Goal: Book appointment/travel/reservation

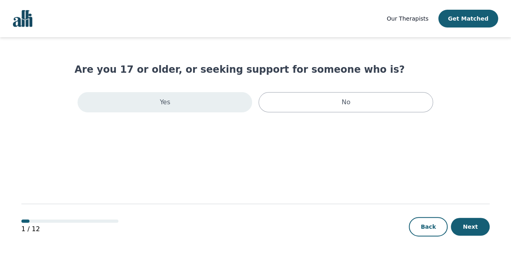
click at [201, 103] on div "Yes" at bounding box center [165, 102] width 175 height 20
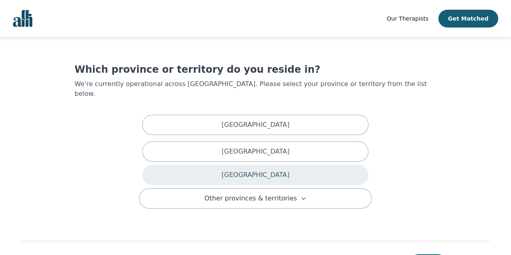
click at [233, 165] on div "[GEOGRAPHIC_DATA]" at bounding box center [255, 175] width 226 height 20
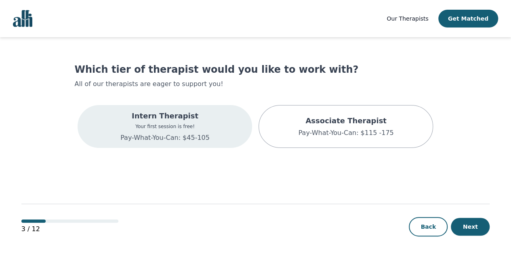
click at [127, 130] on div "Intern Therapist Your first session is free! Pay-What-You-Can: $45-105" at bounding box center [164, 126] width 89 height 32
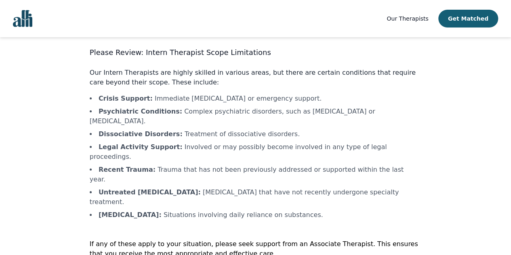
scroll to position [23, 0]
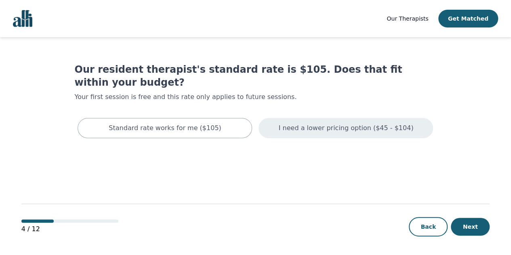
click at [307, 118] on div "I need a lower pricing option ($45 - $104)" at bounding box center [346, 128] width 175 height 20
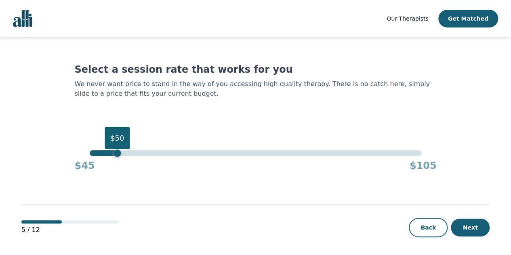
drag, startPoint x: 423, startPoint y: 152, endPoint x: 120, endPoint y: 154, distance: 303.8
click at [120, 154] on div "$50" at bounding box center [117, 152] width 7 height 7
click at [476, 228] on button "Next" at bounding box center [470, 228] width 39 height 18
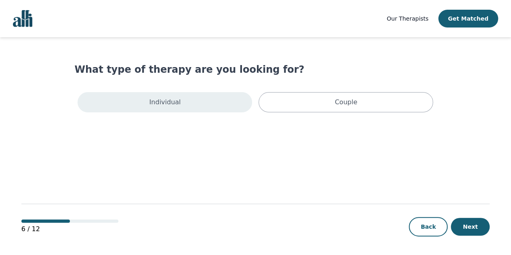
click at [197, 109] on div "Individual" at bounding box center [165, 102] width 175 height 20
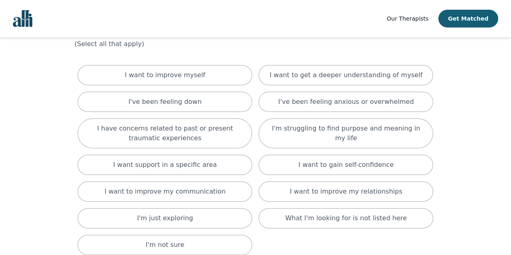
scroll to position [40, 0]
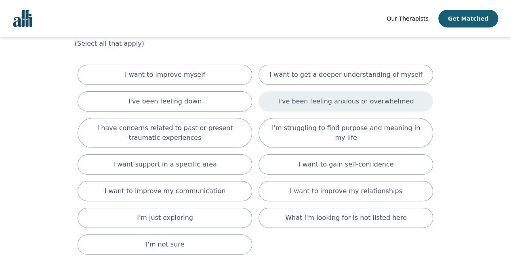
click at [406, 94] on div "I've been feeling anxious or overwhelmed" at bounding box center [346, 101] width 175 height 20
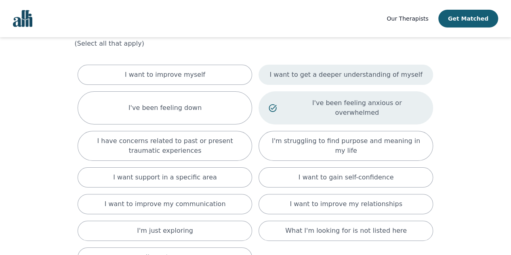
click at [414, 76] on div "I want to get a deeper understanding of myself" at bounding box center [346, 75] width 175 height 20
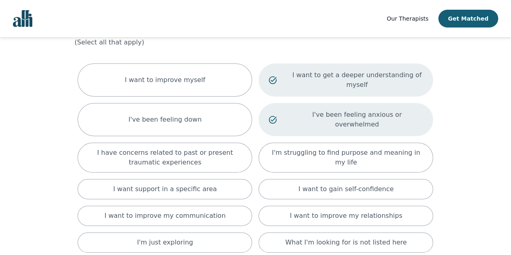
scroll to position [42, 0]
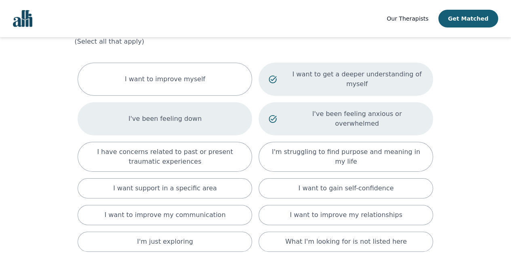
click at [84, 109] on div "I've been feeling down" at bounding box center [165, 118] width 175 height 33
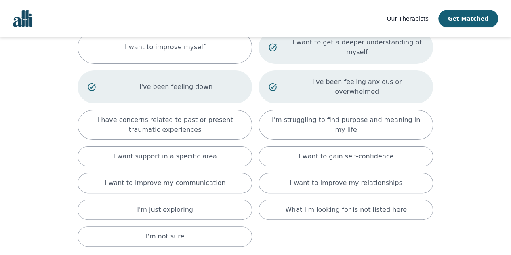
scroll to position [76, 0]
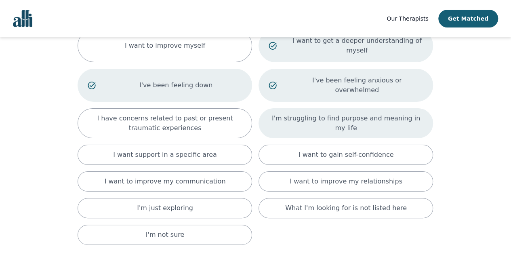
click at [285, 115] on div "I'm struggling to find purpose and meaning in my life" at bounding box center [346, 123] width 175 height 30
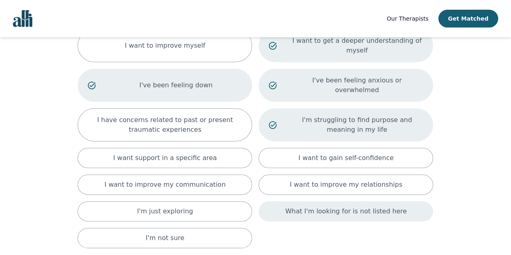
click at [288, 201] on div "What I'm looking for is not listed here" at bounding box center [346, 211] width 175 height 20
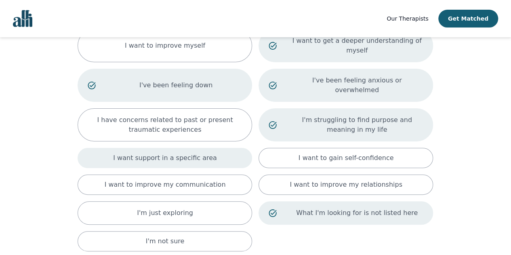
click at [141, 153] on p "I want support in a specific area" at bounding box center [165, 158] width 104 height 10
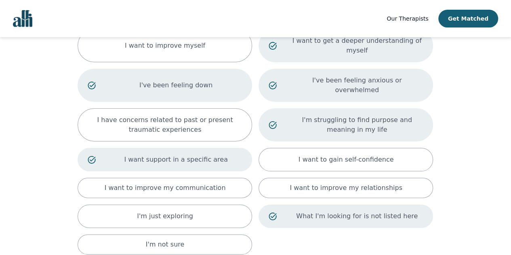
click at [192, 78] on div "I've been feeling down" at bounding box center [165, 85] width 175 height 33
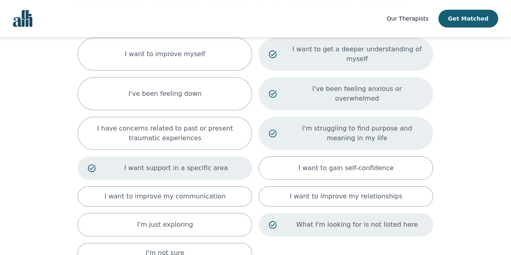
scroll to position [142, 0]
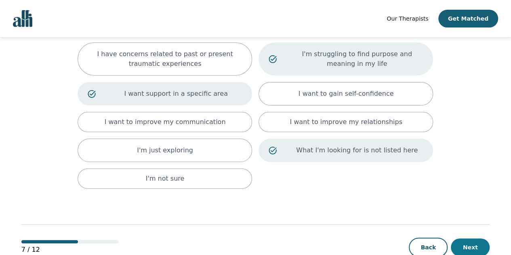
click at [477, 238] on button "Next" at bounding box center [470, 247] width 39 height 18
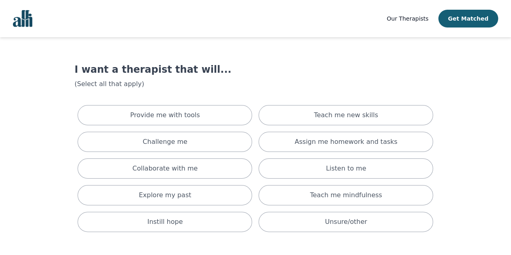
scroll to position [50, 0]
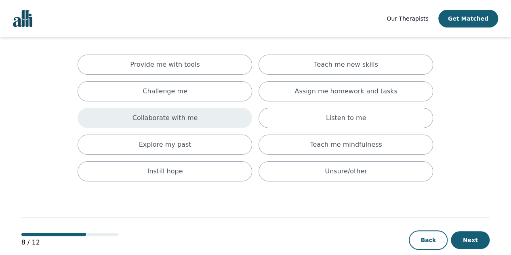
click at [202, 116] on div "Collaborate with me" at bounding box center [165, 118] width 175 height 20
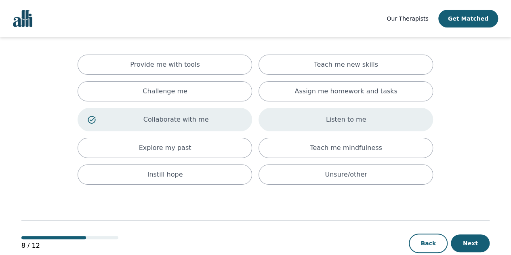
click at [270, 122] on div "Listen to me" at bounding box center [346, 119] width 175 height 23
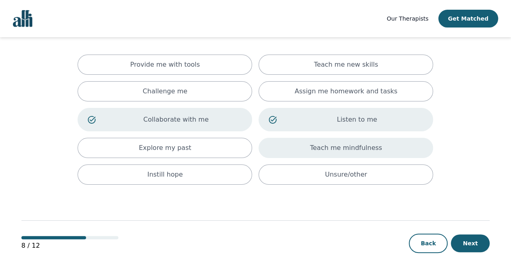
click at [270, 147] on div "Teach me mindfulness" at bounding box center [346, 148] width 175 height 20
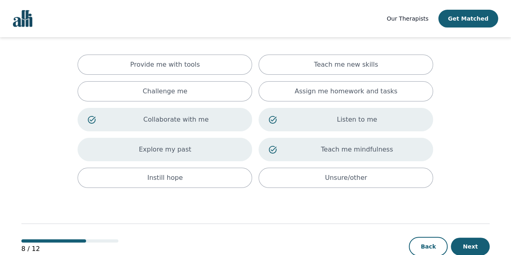
click at [194, 151] on div "Explore my past" at bounding box center [165, 149] width 175 height 23
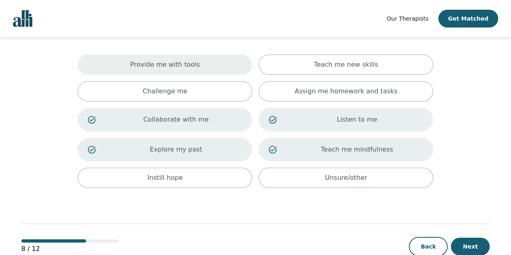
click at [208, 63] on div "Provide me with tools" at bounding box center [165, 65] width 175 height 20
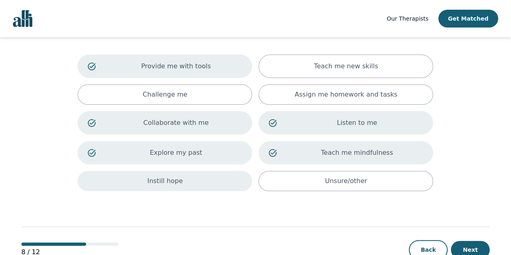
click at [199, 189] on div "Instill hope" at bounding box center [165, 181] width 175 height 20
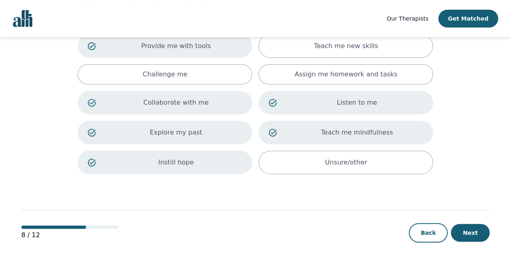
scroll to position [72, 0]
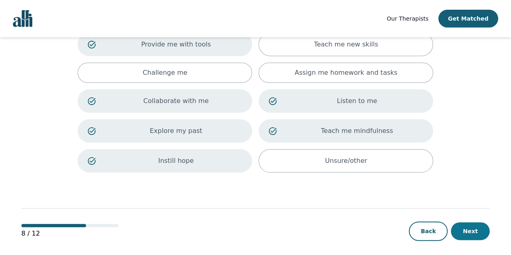
click at [466, 224] on button "Next" at bounding box center [470, 231] width 39 height 18
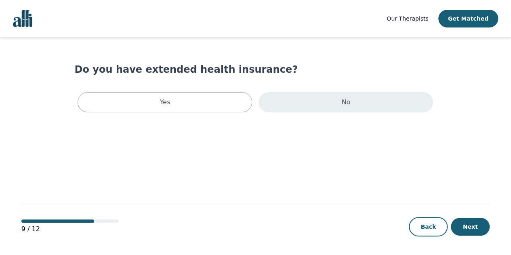
click at [322, 94] on div "No" at bounding box center [346, 102] width 175 height 20
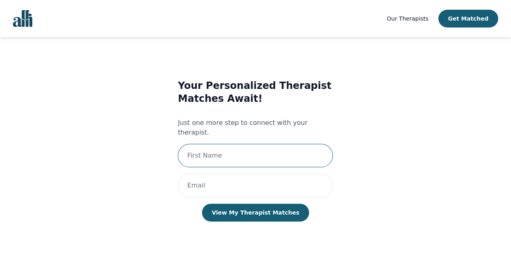
click at [283, 146] on input "text" at bounding box center [255, 155] width 155 height 23
type input "[PERSON_NAME]"
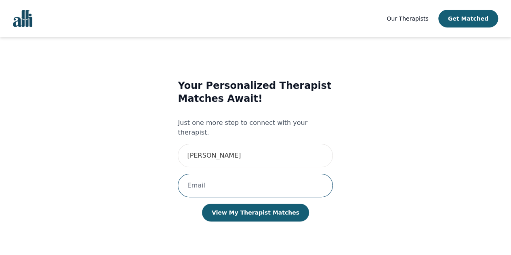
click at [234, 177] on input "email" at bounding box center [255, 185] width 155 height 23
click at [166, 166] on div "Your Personalized Therapist Matches Await! Just one more step to connect with y…" at bounding box center [256, 158] width 332 height 184
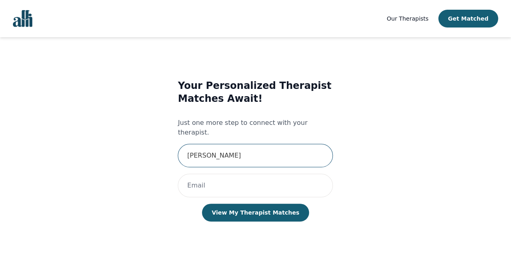
click at [255, 154] on input "[PERSON_NAME]" at bounding box center [255, 155] width 155 height 23
click at [132, 172] on div "Your Personalized Therapist Matches Await! Just one more step to connect with y…" at bounding box center [256, 158] width 332 height 184
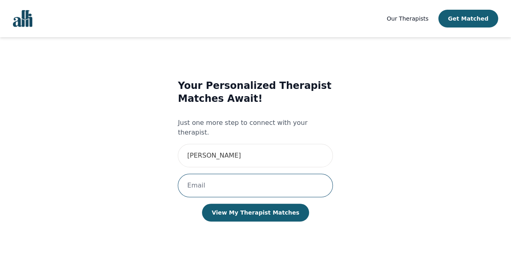
click at [204, 174] on input "email" at bounding box center [255, 185] width 155 height 23
type input "[EMAIL_ADDRESS][DOMAIN_NAME]"
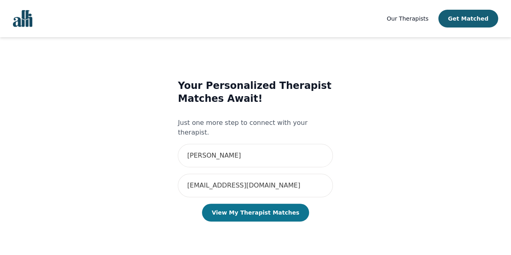
click at [237, 204] on button "View My Therapist Matches" at bounding box center [255, 213] width 107 height 18
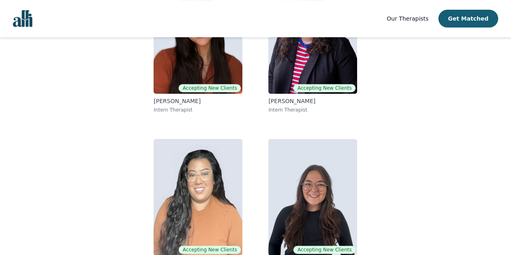
scroll to position [166, 0]
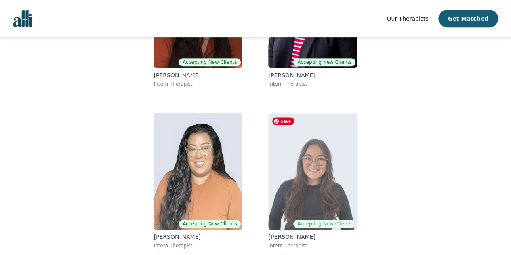
click at [289, 158] on img at bounding box center [312, 171] width 89 height 116
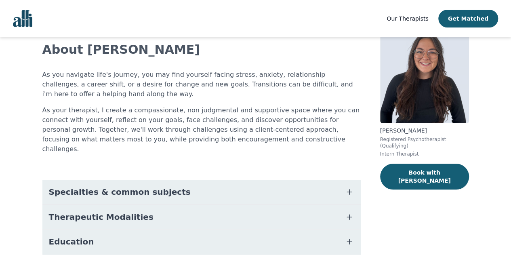
scroll to position [52, 0]
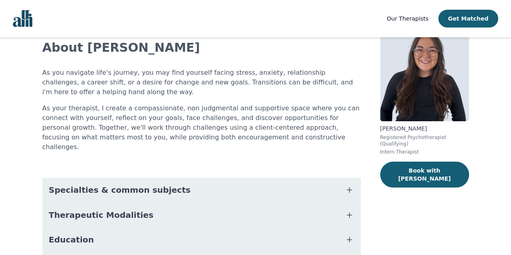
click at [55, 184] on span "Specialties & common subjects" at bounding box center [120, 189] width 142 height 11
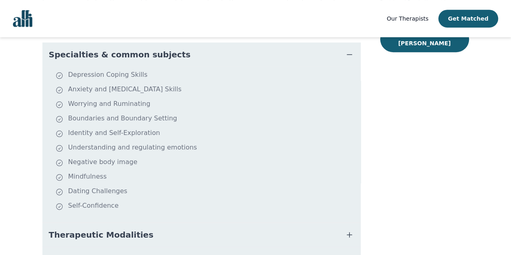
scroll to position [191, 0]
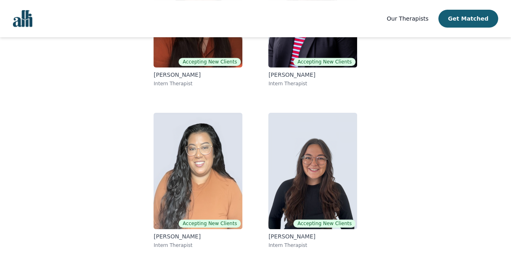
scroll to position [150, 0]
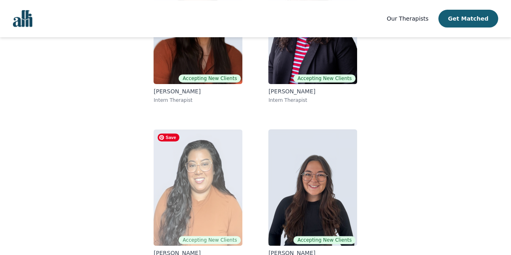
click at [196, 190] on img at bounding box center [198, 187] width 89 height 116
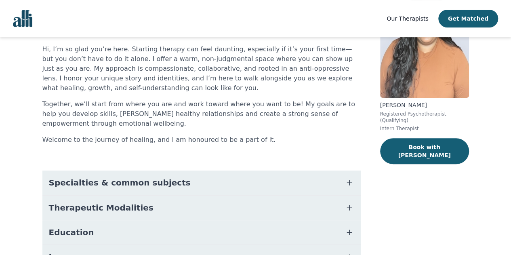
scroll to position [77, 0]
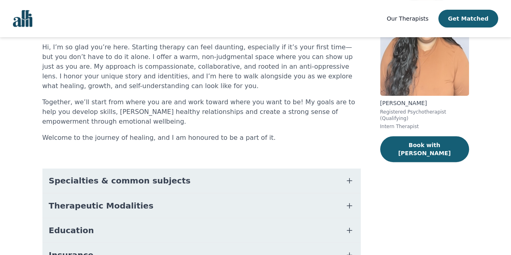
click at [66, 173] on button "Specialties & common subjects" at bounding box center [201, 180] width 318 height 24
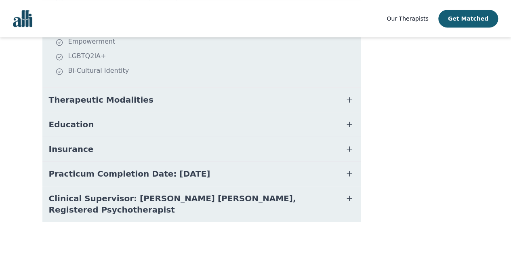
scroll to position [341, 0]
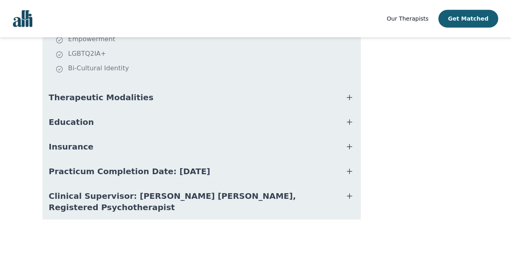
click at [68, 105] on button "Therapeutic Modalities" at bounding box center [201, 97] width 318 height 24
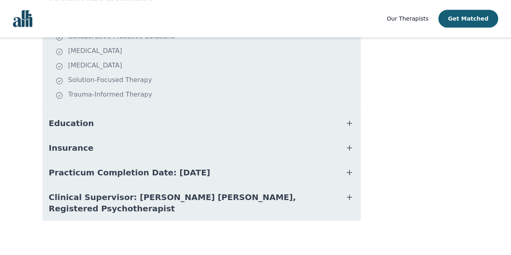
scroll to position [439, 0]
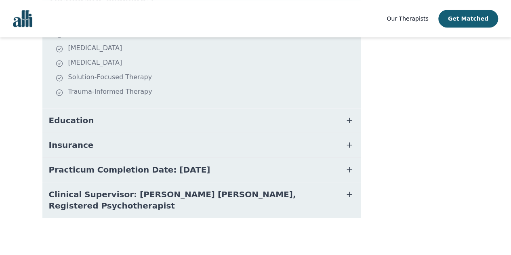
click at [73, 121] on span "Education" at bounding box center [71, 120] width 45 height 11
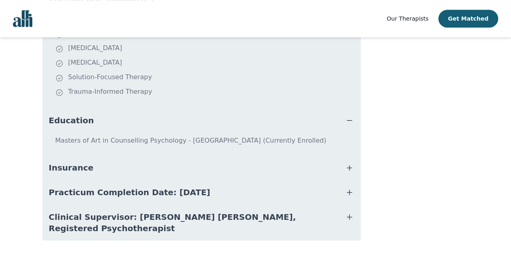
click at [62, 159] on button "Insurance" at bounding box center [201, 168] width 318 height 24
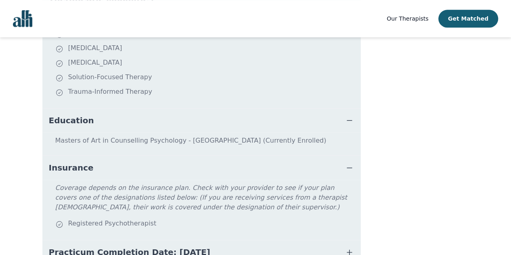
click at [51, 164] on span "Insurance" at bounding box center [71, 167] width 45 height 11
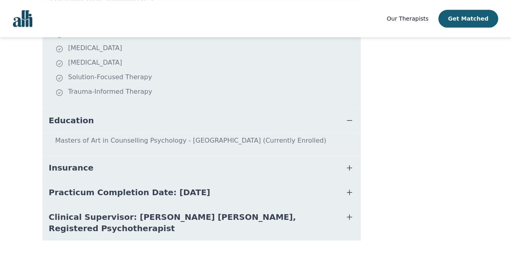
scroll to position [150, 0]
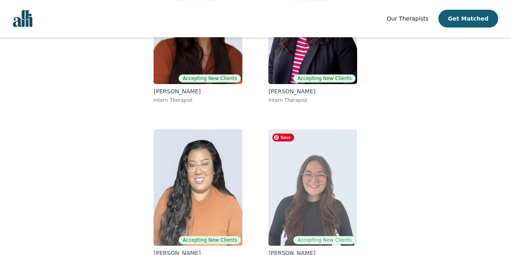
click at [310, 202] on img at bounding box center [312, 187] width 89 height 116
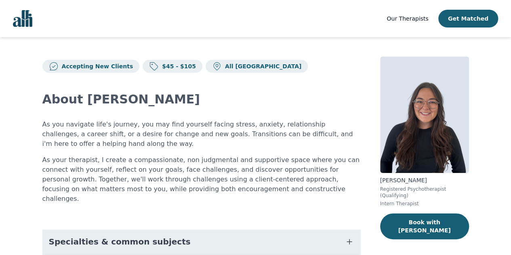
scroll to position [149, 0]
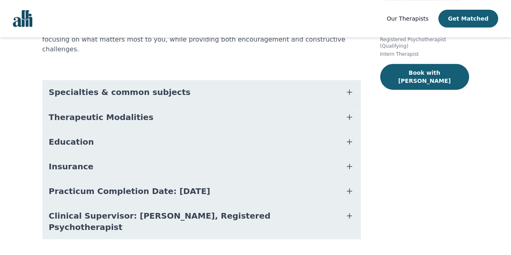
click at [184, 118] on button "Therapeutic Modalities" at bounding box center [201, 117] width 318 height 24
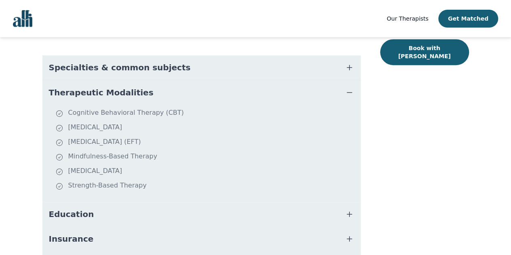
scroll to position [247, 0]
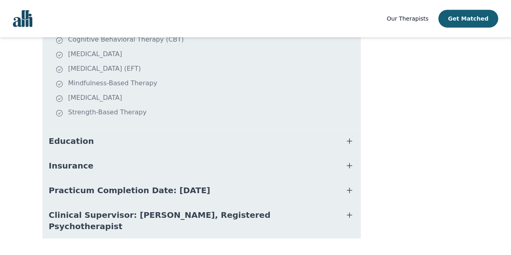
click at [76, 135] on span "Education" at bounding box center [71, 140] width 45 height 11
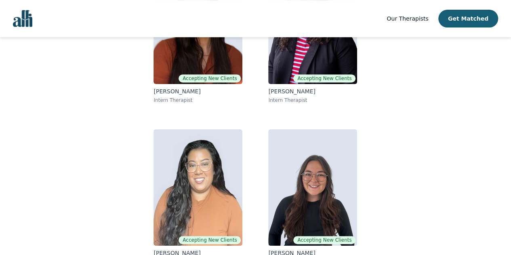
scroll to position [50, 0]
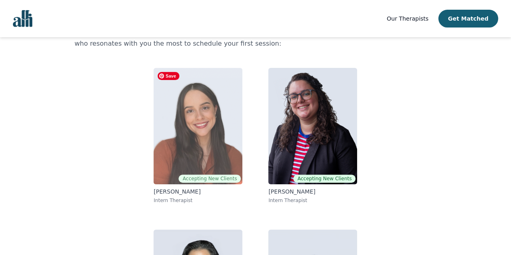
click at [196, 133] on img at bounding box center [198, 126] width 89 height 116
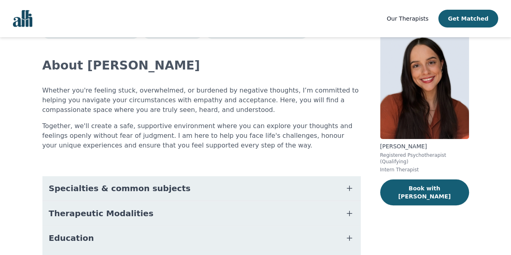
scroll to position [34, 0]
click at [84, 175] on div "About [PERSON_NAME] you're feeling stuck, overwhelmed, or burdened by negative …" at bounding box center [201, 196] width 318 height 316
click at [73, 179] on button "Specialties & common subjects" at bounding box center [201, 188] width 318 height 24
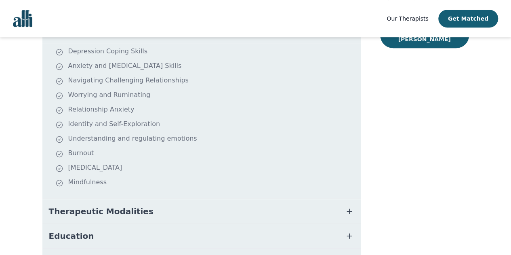
scroll to position [252, 0]
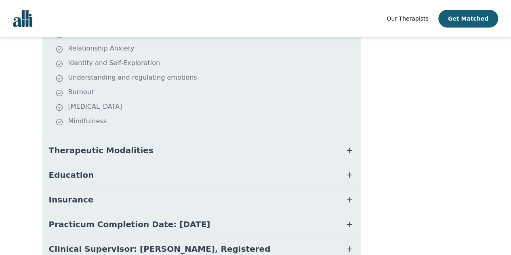
click at [98, 152] on span "Therapeutic Modalities" at bounding box center [101, 150] width 105 height 11
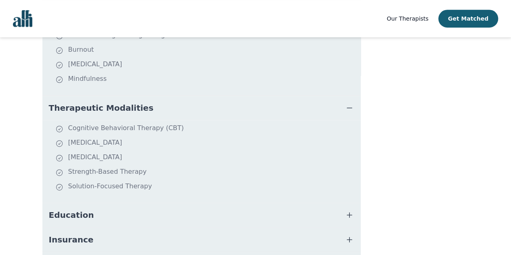
scroll to position [354, 0]
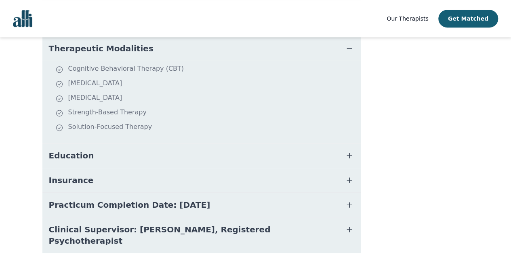
click at [68, 152] on span "Education" at bounding box center [71, 155] width 45 height 11
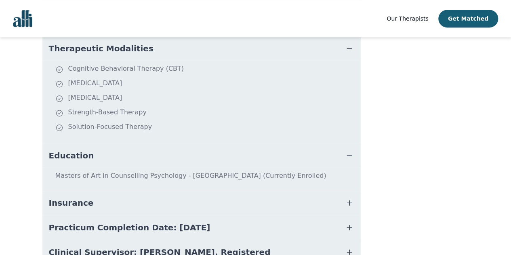
scroll to position [401, 0]
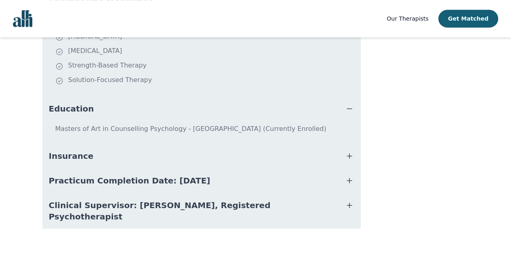
scroll to position [50, 0]
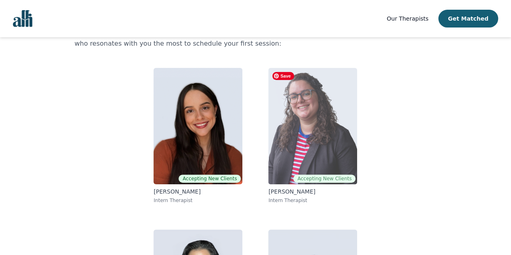
click at [330, 133] on img at bounding box center [312, 126] width 89 height 116
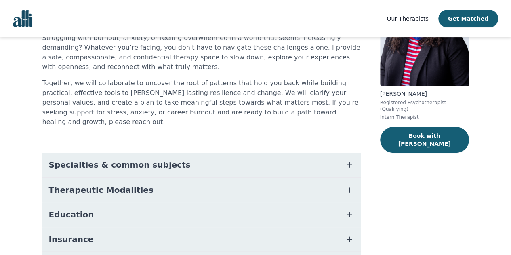
scroll to position [87, 0]
click at [208, 152] on button "Specialties & common subjects" at bounding box center [201, 164] width 318 height 24
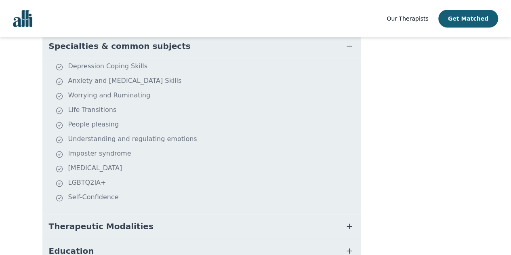
scroll to position [264, 0]
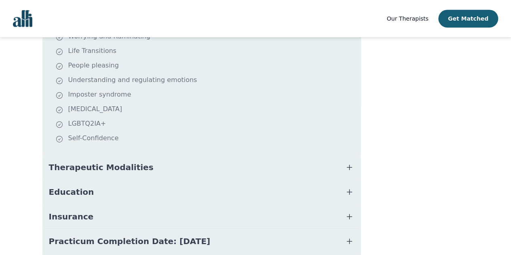
click at [186, 160] on button "Therapeutic Modalities" at bounding box center [201, 167] width 318 height 24
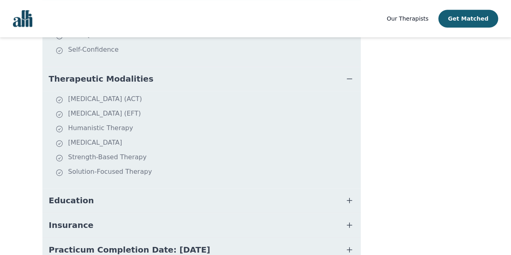
scroll to position [353, 0]
click at [147, 188] on button "Education" at bounding box center [201, 200] width 318 height 24
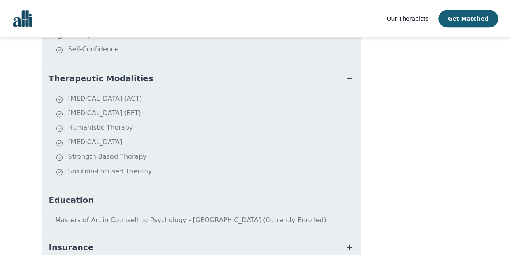
scroll to position [435, 0]
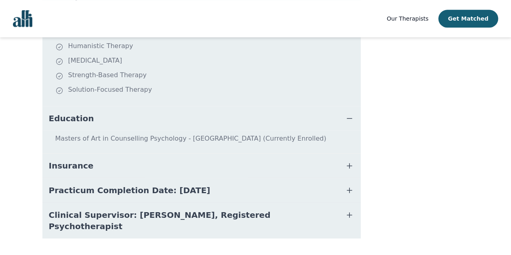
click at [136, 154] on button "Insurance" at bounding box center [201, 166] width 318 height 24
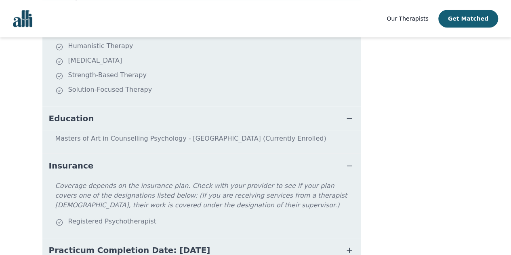
scroll to position [444, 0]
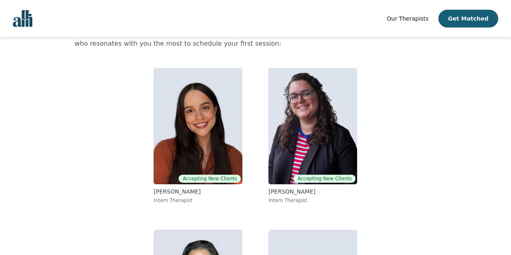
scroll to position [166, 0]
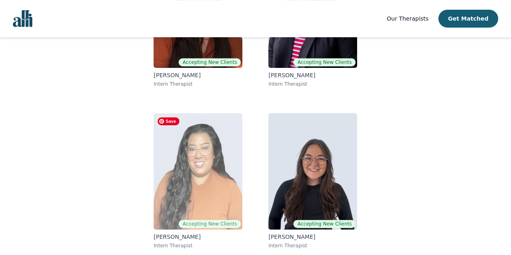
click at [185, 188] on img at bounding box center [198, 171] width 89 height 116
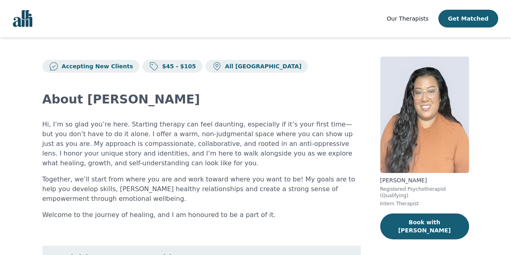
scroll to position [107, 0]
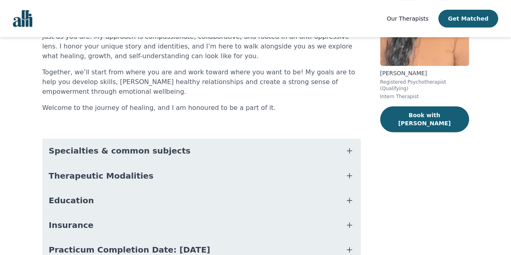
click at [101, 159] on button "Specialties & common subjects" at bounding box center [201, 151] width 318 height 24
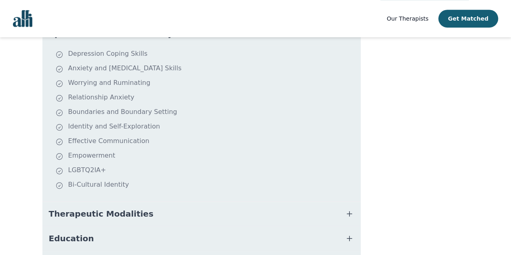
scroll to position [271, 0]
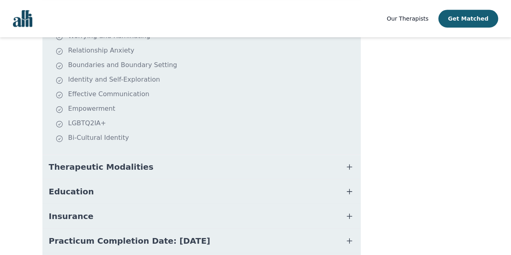
click at [67, 170] on span "Therapeutic Modalities" at bounding box center [101, 166] width 105 height 11
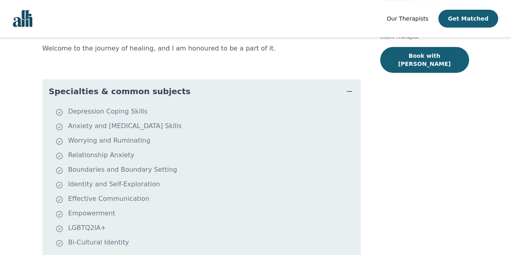
scroll to position [0, 0]
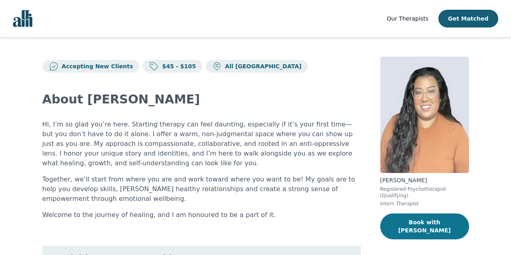
click at [402, 215] on button "Book with [PERSON_NAME]" at bounding box center [424, 226] width 89 height 26
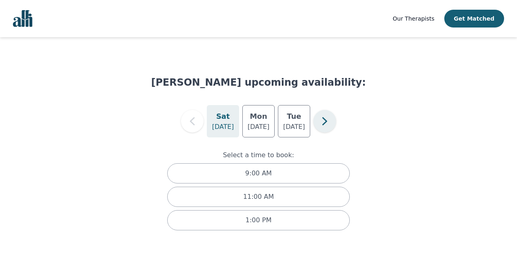
click at [327, 115] on icon "button" at bounding box center [325, 121] width 16 height 16
click at [271, 122] on div "[DATE]" at bounding box center [258, 121] width 32 height 32
click at [218, 118] on h5 "Thu" at bounding box center [222, 116] width 15 height 11
click at [184, 123] on button "button" at bounding box center [192, 121] width 23 height 23
click at [305, 135] on div "[DATE]" at bounding box center [294, 121] width 32 height 32
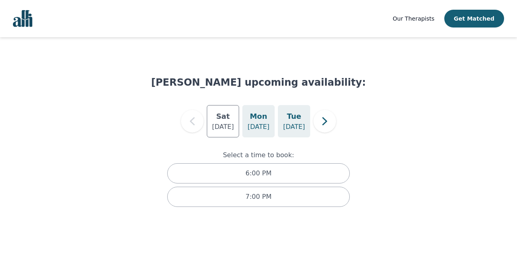
click at [259, 128] on p "[DATE]" at bounding box center [259, 127] width 22 height 10
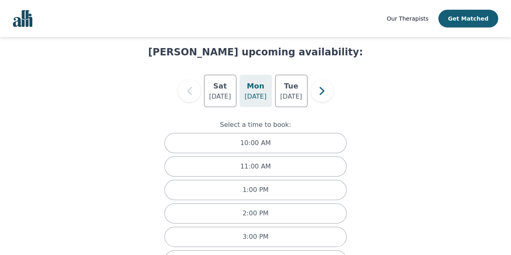
scroll to position [7, 0]
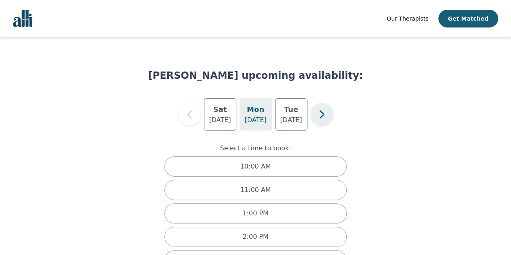
click at [326, 116] on icon "button" at bounding box center [322, 114] width 16 height 16
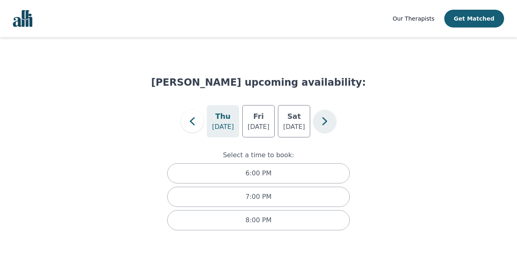
click at [326, 116] on icon "button" at bounding box center [325, 121] width 16 height 16
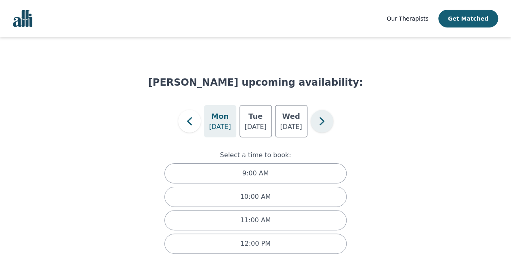
click at [328, 115] on icon "button" at bounding box center [322, 121] width 16 height 16
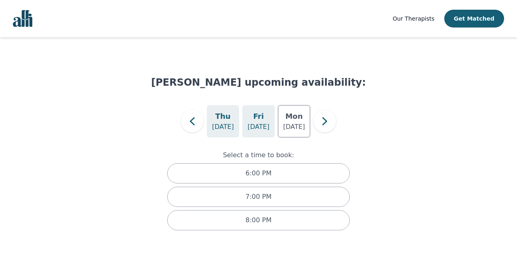
click at [249, 118] on div "[DATE]" at bounding box center [258, 121] width 32 height 32
click at [217, 126] on p "[DATE]" at bounding box center [223, 127] width 22 height 10
click at [193, 121] on icon "button" at bounding box center [192, 121] width 16 height 16
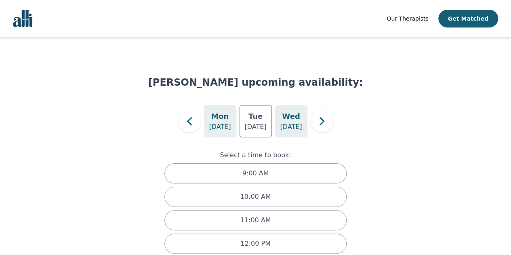
click at [292, 113] on h5 "Wed" at bounding box center [291, 116] width 18 height 11
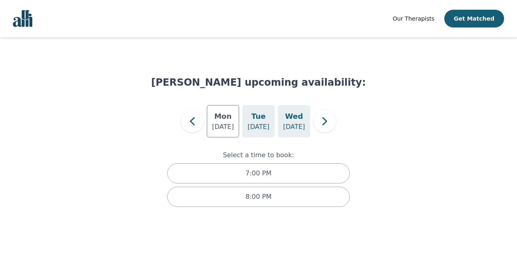
click at [250, 128] on p "[DATE]" at bounding box center [259, 127] width 22 height 10
click at [285, 122] on p "[DATE]" at bounding box center [294, 127] width 22 height 10
click at [216, 124] on p "[DATE]" at bounding box center [223, 127] width 22 height 10
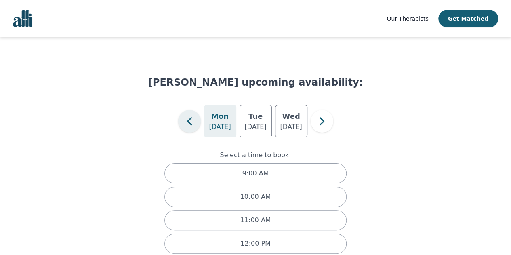
click at [187, 123] on icon "button" at bounding box center [189, 121] width 16 height 16
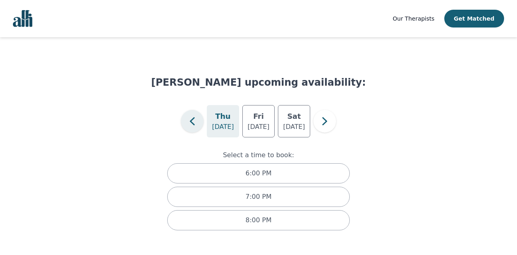
click at [187, 123] on icon "button" at bounding box center [192, 121] width 16 height 16
click at [267, 125] on p "[DATE]" at bounding box center [259, 127] width 22 height 10
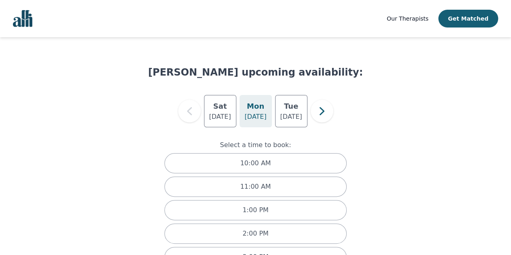
scroll to position [4, 0]
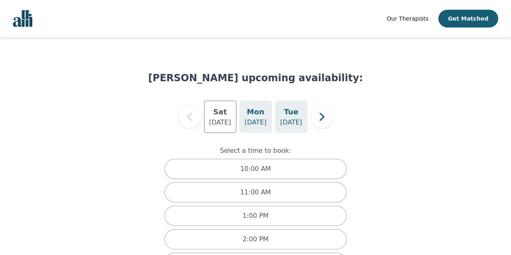
click at [306, 122] on div "[DATE]" at bounding box center [291, 117] width 32 height 32
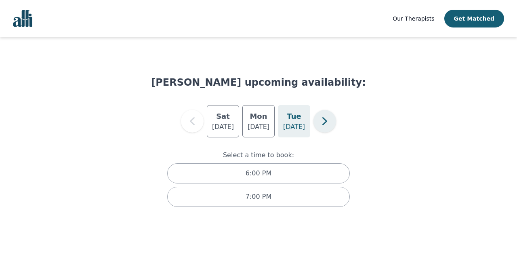
click at [321, 122] on icon "button" at bounding box center [325, 121] width 16 height 16
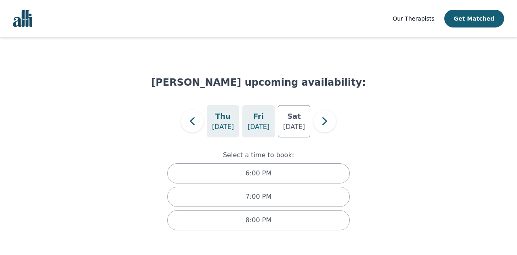
click at [248, 130] on div "[DATE]" at bounding box center [258, 121] width 32 height 32
click at [316, 120] on button "button" at bounding box center [324, 121] width 23 height 23
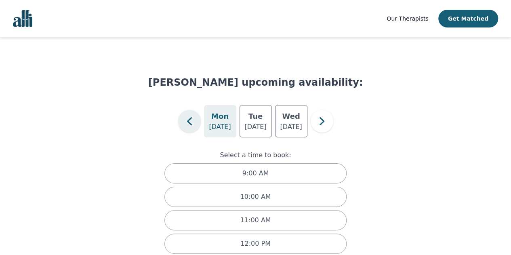
click at [183, 128] on icon "button" at bounding box center [189, 121] width 16 height 16
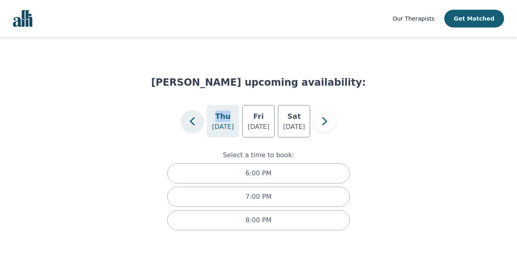
click at [183, 128] on div "[DATE] [DATE] [DATE]" at bounding box center [258, 121] width 215 height 32
click at [187, 124] on icon "button" at bounding box center [192, 121] width 16 height 16
click at [255, 113] on h5 "Mon" at bounding box center [258, 116] width 17 height 11
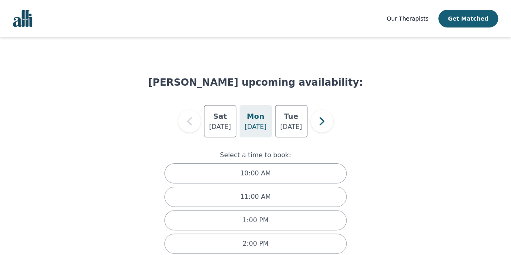
scroll to position [106, 0]
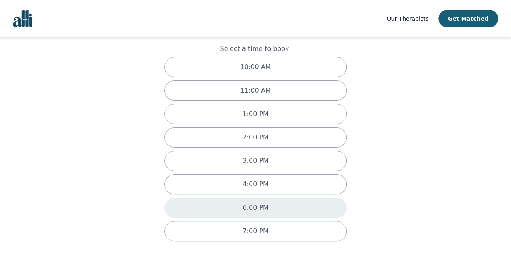
click at [196, 198] on div "6:00 PM" at bounding box center [255, 208] width 183 height 20
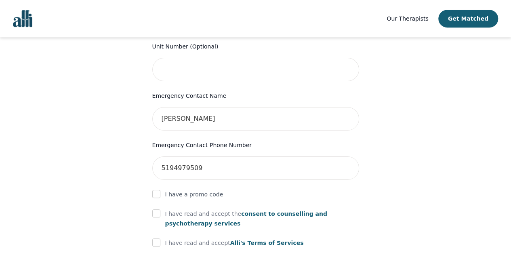
scroll to position [470, 0]
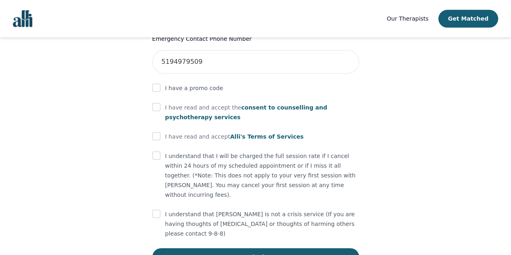
click at [158, 83] on div at bounding box center [156, 88] width 8 height 10
click at [156, 103] on input "checkbox" at bounding box center [156, 107] width 8 height 8
checkbox input "true"
click at [156, 132] on input "checkbox" at bounding box center [156, 136] width 8 height 8
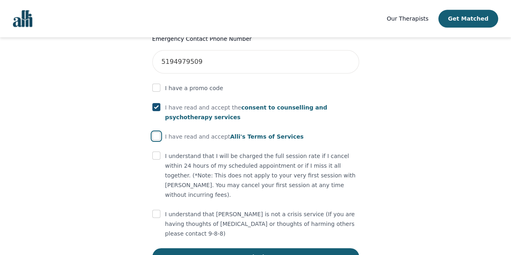
checkbox input "true"
click at [153, 151] on input "checkbox" at bounding box center [156, 155] width 8 height 8
checkbox input "true"
click at [158, 210] on input "checkbox" at bounding box center [156, 214] width 8 height 8
checkbox input "true"
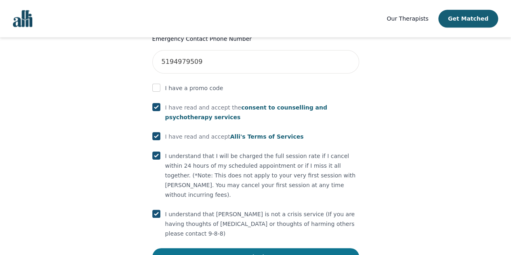
click at [181, 248] on button "Submit" at bounding box center [255, 257] width 207 height 18
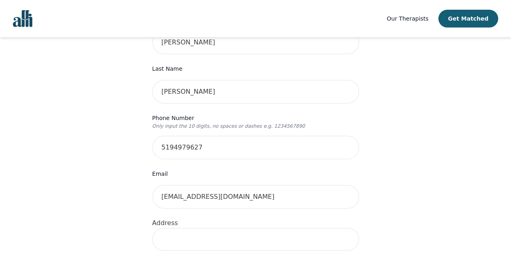
scroll to position [145, 0]
click at [165, 228] on input at bounding box center [255, 239] width 207 height 23
type input "[STREET_ADDRESS]"
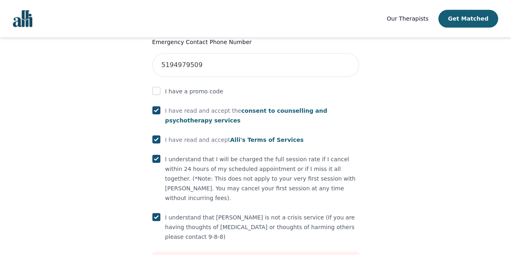
scroll to position [501, 0]
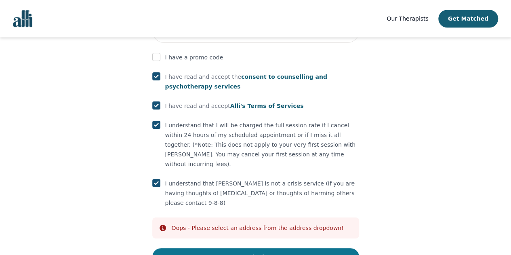
click at [189, 248] on button "Submit" at bounding box center [255, 257] width 207 height 18
click at [187, 248] on button "Submit" at bounding box center [255, 257] width 207 height 18
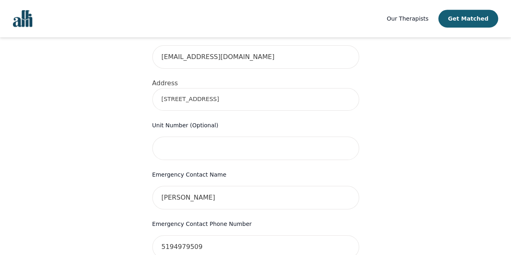
scroll to position [186, 0]
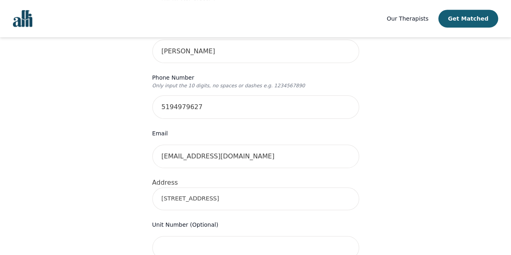
click at [230, 187] on input "[STREET_ADDRESS]" at bounding box center [255, 198] width 207 height 23
click at [292, 187] on input "[STREET_ADDRESS]" at bounding box center [255, 198] width 207 height 23
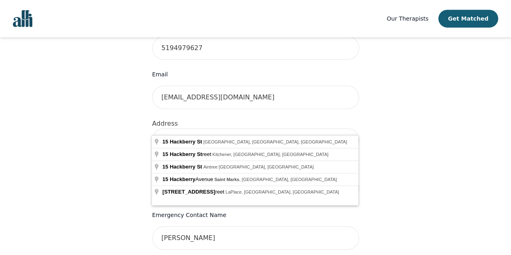
scroll to position [247, 0]
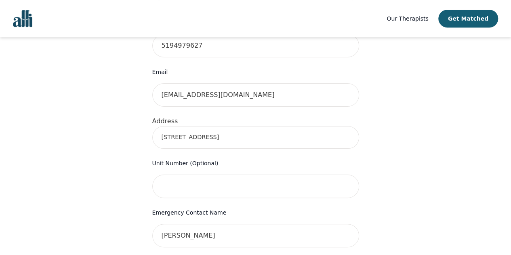
type input "[STREET_ADDRESS]"
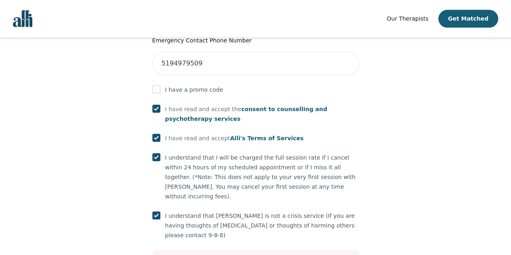
scroll to position [501, 0]
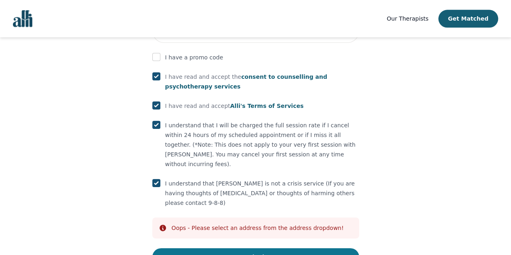
click at [168, 248] on button "Submit" at bounding box center [255, 257] width 207 height 18
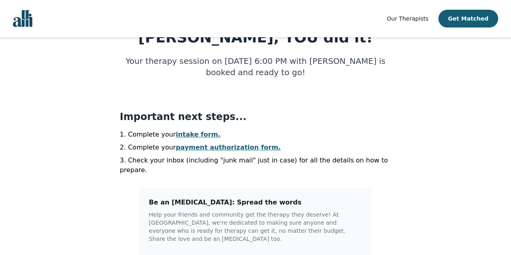
scroll to position [149, 0]
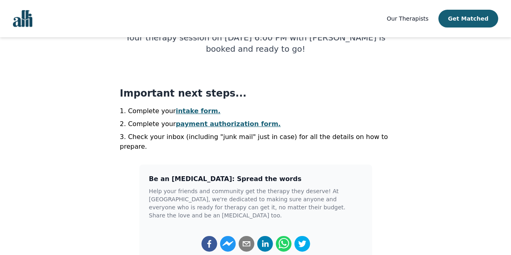
click at [179, 108] on link "intake form." at bounding box center [198, 111] width 45 height 8
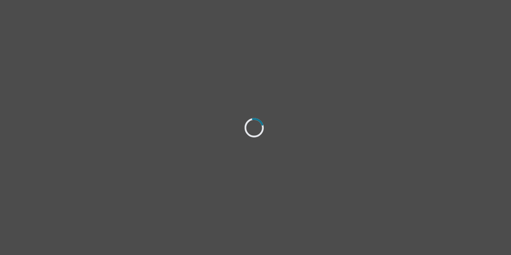
select select "[DEMOGRAPHIC_DATA]"
select select "she/her"
select select "Single"
select select "High school"
select select "Other"
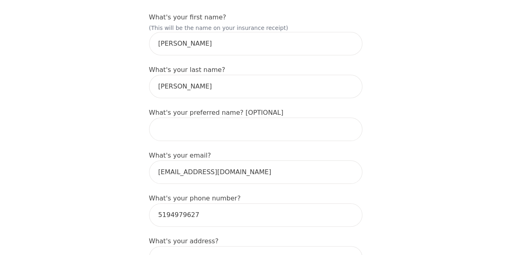
scroll to position [142, 0]
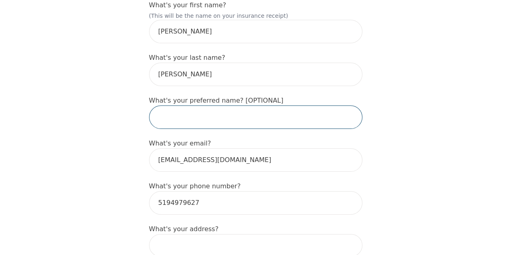
click at [187, 105] on input "text" at bounding box center [255, 116] width 213 height 23
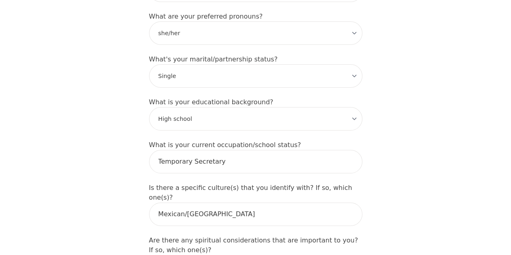
scroll to position [758, 0]
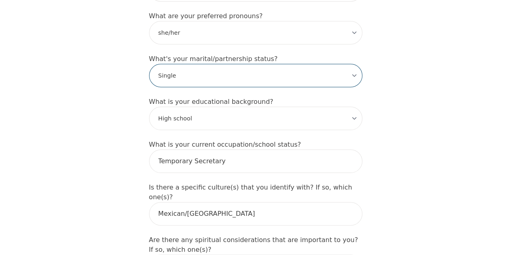
click at [152, 64] on select "-Select- Single Partnered Married Common Law Widowed Separated Divorced" at bounding box center [255, 75] width 213 height 23
select select "Partnered"
click at [149, 64] on select "-Select- Single Partnered Married Common Law Widowed Separated Divorced" at bounding box center [255, 75] width 213 height 23
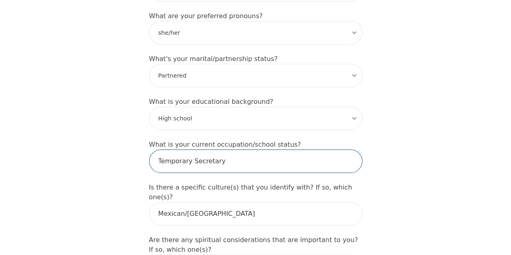
click at [173, 149] on input "Temporary Secretary" at bounding box center [255, 160] width 213 height 23
click at [201, 149] on input "Temporary Secretary" at bounding box center [255, 160] width 213 height 23
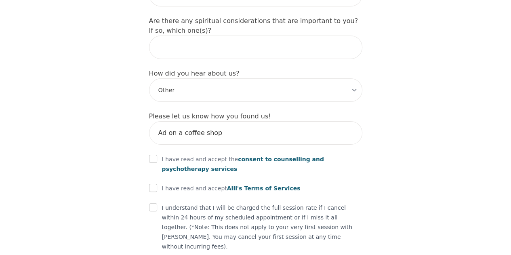
scroll to position [978, 0]
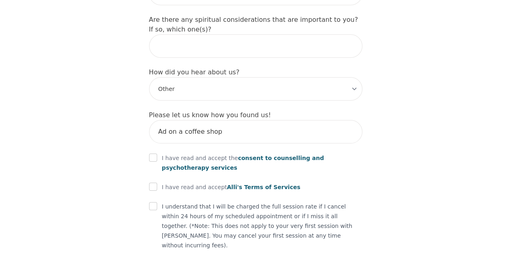
type input "Membership Services Coordinator"
click at [152, 154] on input "checkbox" at bounding box center [153, 158] width 8 height 8
checkbox input "true"
click at [149, 183] on input "checkbox" at bounding box center [153, 187] width 8 height 8
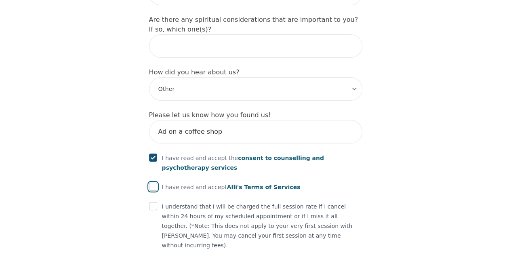
checkbox input "true"
click at [150, 202] on input "checkbox" at bounding box center [153, 206] width 8 height 8
checkbox input "true"
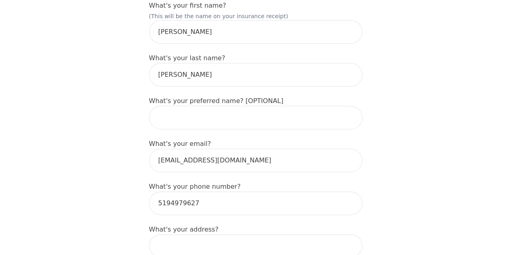
scroll to position [142, 0]
click at [178, 239] on input at bounding box center [255, 244] width 213 height 23
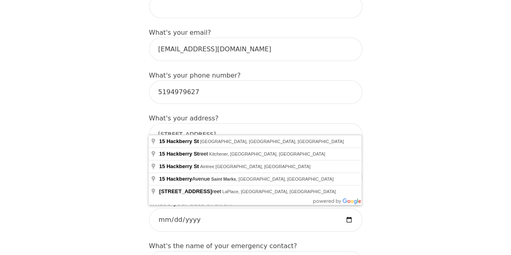
scroll to position [260, 0]
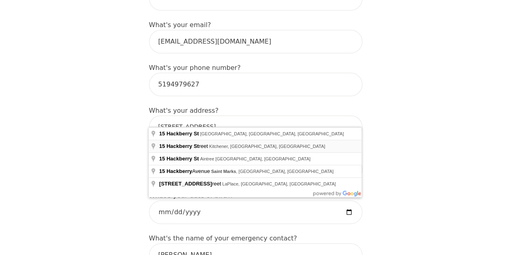
type input "[STREET_ADDRESS]"
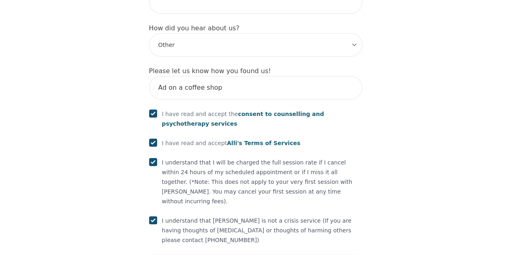
scroll to position [1037, 0]
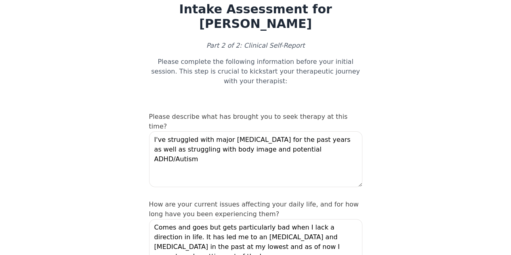
scroll to position [31, 0]
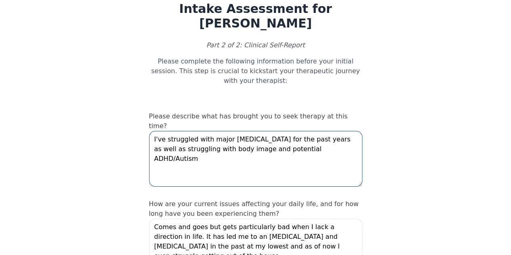
click at [341, 133] on textarea "I've struggled with major [MEDICAL_DATA] for the past years as well as struggli…" at bounding box center [255, 159] width 213 height 56
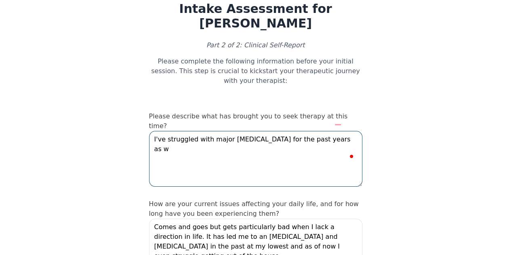
scroll to position [0, 0]
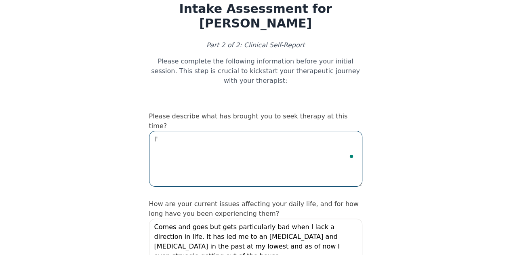
type textarea "I"
type textarea "A"
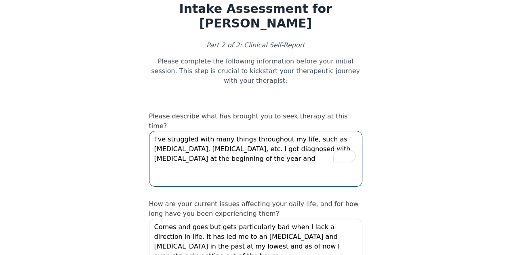
click at [300, 131] on textarea "I've struggled with many things throughout my life, such as [MEDICAL_DATA], [ME…" at bounding box center [255, 159] width 213 height 56
click at [297, 135] on textarea "I've struggled with many things throughout my life such as [MEDICAL_DATA], [MED…" at bounding box center [255, 159] width 213 height 56
click at [231, 135] on textarea "I've struggled with many things throughout my life such as [MEDICAL_DATA], [MED…" at bounding box center [255, 159] width 213 height 56
click at [228, 139] on textarea "I've struggled with many things throughout my life such as [MEDICAL_DATA], [MED…" at bounding box center [255, 159] width 213 height 56
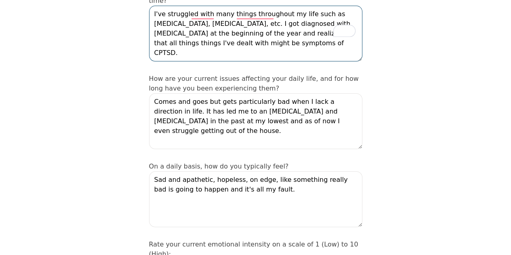
scroll to position [157, 0]
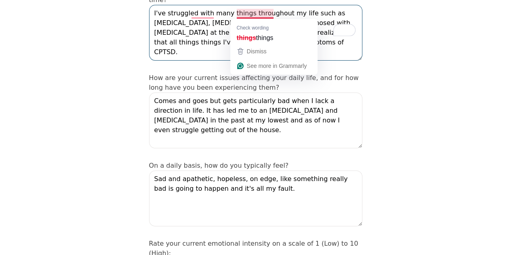
click at [246, 14] on textarea "I've struggled with many things throughout my life such as [MEDICAL_DATA], [MED…" at bounding box center [255, 33] width 213 height 56
click at [237, 15] on textarea "I've struggled with many things throughout my life such as [MEDICAL_DATA], [MED…" at bounding box center [255, 33] width 213 height 56
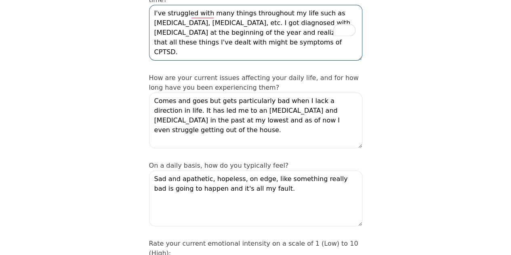
click at [227, 25] on textarea "I've struggled with many things throughout my life such as [MEDICAL_DATA], [MED…" at bounding box center [255, 33] width 213 height 56
type textarea "I've struggled with many things throughout my life such as [MEDICAL_DATA], [MED…"
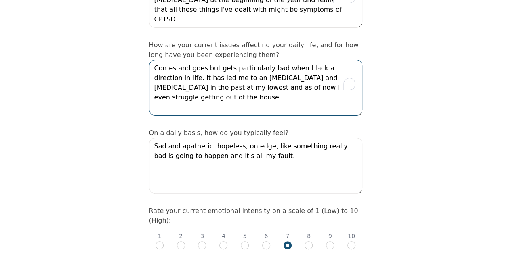
click at [184, 60] on textarea "Comes and goes but gets particularly bad when I lack a direction in life. It ha…" at bounding box center [255, 88] width 213 height 56
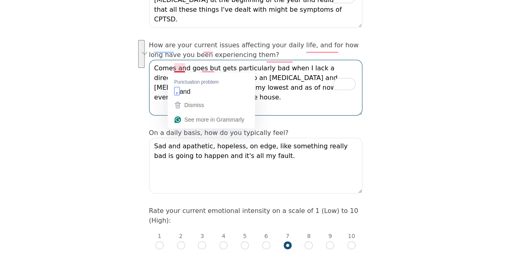
click at [173, 72] on textarea "Comes and goes but gets particularly bad when I lack a direction in life. It ha…" at bounding box center [255, 88] width 213 height 56
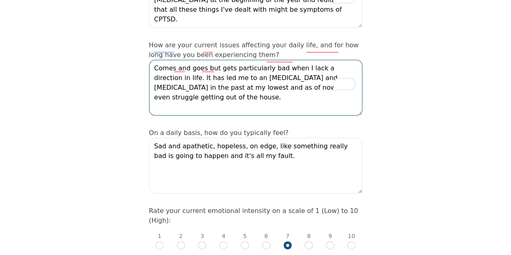
click at [284, 69] on textarea "Comes and goes but gets particularly bad when I lack a direction in life. It ha…" at bounding box center [255, 88] width 213 height 56
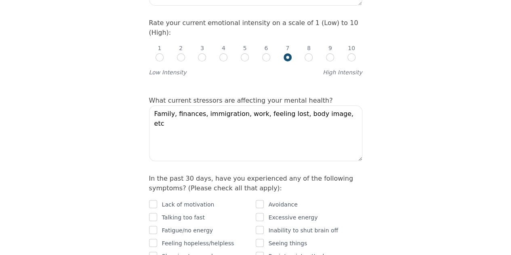
scroll to position [477, 0]
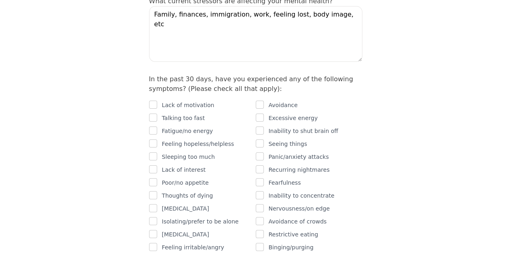
type textarea "Dealing with a lot of self-doubt and imposter syndrome. I'm always overly criti…"
drag, startPoint x: 175, startPoint y: 80, endPoint x: 178, endPoint y: 75, distance: 6.3
click at [178, 100] on div "Lack of motivation Talking too fast Fatigue/no energy Feeling hopeless/helpless…" at bounding box center [202, 214] width 107 height 229
click at [178, 100] on p "Lack of motivation" at bounding box center [188, 105] width 53 height 10
click at [152, 101] on input "checkbox" at bounding box center [153, 105] width 8 height 8
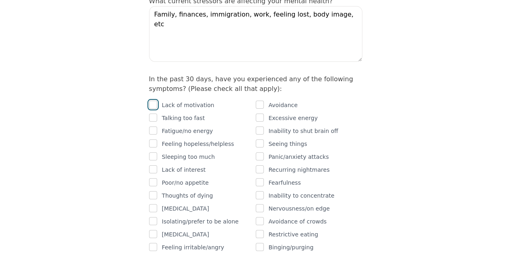
checkbox input "true"
click at [153, 126] on input "checkbox" at bounding box center [153, 130] width 8 height 8
checkbox input "true"
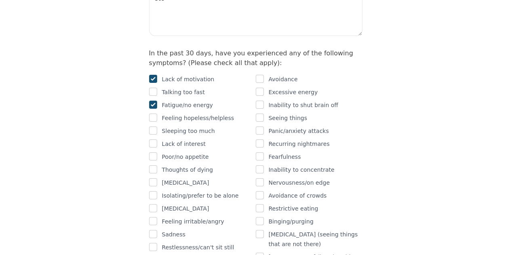
scroll to position [503, 0]
click at [154, 113] on input "checkbox" at bounding box center [153, 117] width 8 height 8
checkbox input "true"
click at [153, 139] on input "checkbox" at bounding box center [153, 143] width 8 height 8
checkbox input "true"
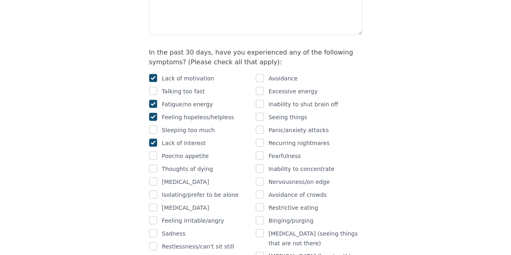
scroll to position [557, 0]
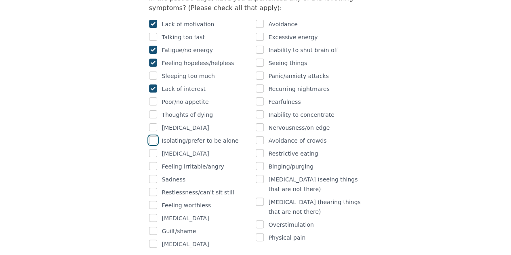
click at [154, 136] on input "checkbox" at bounding box center [153, 140] width 8 height 8
checkbox input "true"
click at [154, 149] on input "checkbox" at bounding box center [153, 153] width 8 height 8
checkbox input "true"
click at [151, 162] on input "checkbox" at bounding box center [153, 166] width 8 height 8
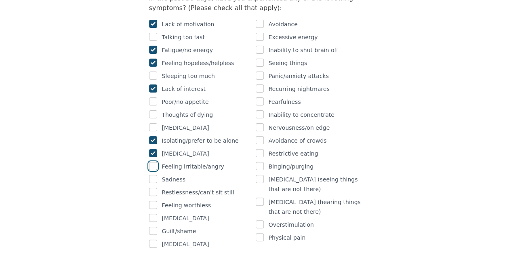
checkbox input "true"
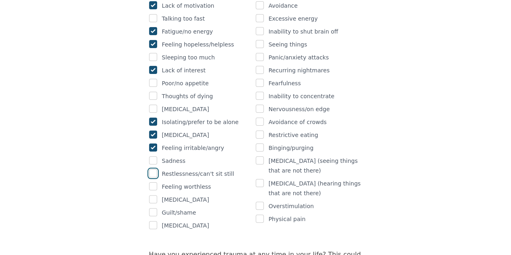
click at [154, 169] on input "checkbox" at bounding box center [153, 173] width 8 height 8
checkbox input "true"
click at [151, 182] on input "checkbox" at bounding box center [153, 186] width 8 height 8
checkbox input "true"
click at [151, 208] on input "checkbox" at bounding box center [153, 212] width 8 height 8
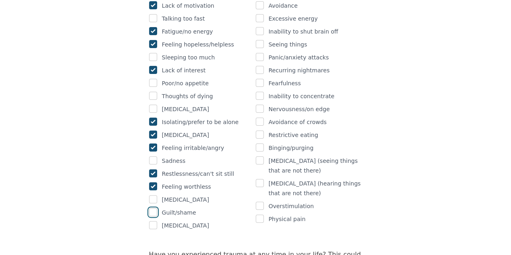
checkbox input "true"
drag, startPoint x: 151, startPoint y: 186, endPoint x: 150, endPoint y: 190, distance: 4.1
click at [150, 190] on div "Lack of motivation Talking too fast Fatigue/no energy Feeling hopeless/helpless…" at bounding box center [202, 115] width 107 height 229
click at [150, 221] on input "checkbox" at bounding box center [153, 225] width 8 height 8
checkbox input "true"
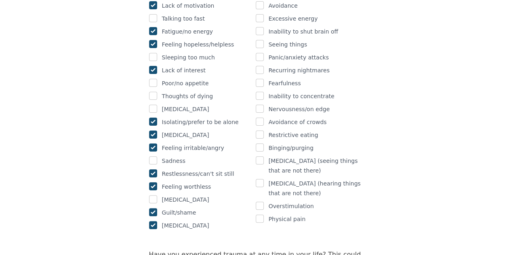
scroll to position [508, 0]
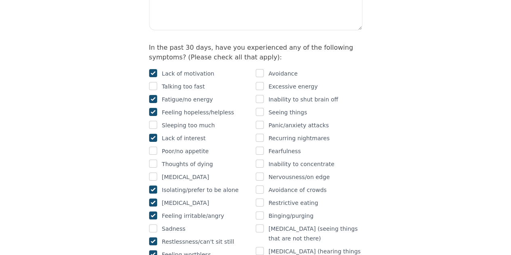
click at [266, 69] on div "Avoidance" at bounding box center [309, 74] width 107 height 10
click at [259, 69] on input "checkbox" at bounding box center [260, 73] width 8 height 8
checkbox input "true"
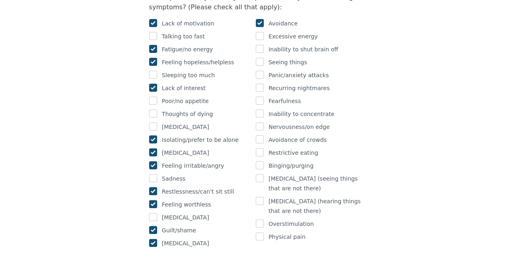
scroll to position [559, 0]
click at [260, 109] on input "checkbox" at bounding box center [260, 113] width 8 height 8
checkbox input "true"
click at [256, 122] on input "checkbox" at bounding box center [260, 126] width 8 height 8
checkbox input "true"
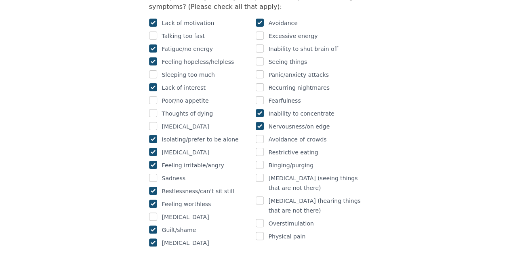
click at [153, 238] on input "checkbox" at bounding box center [153, 242] width 8 height 8
checkbox input "false"
click at [258, 135] on input "checkbox" at bounding box center [260, 139] width 8 height 8
checkbox input "true"
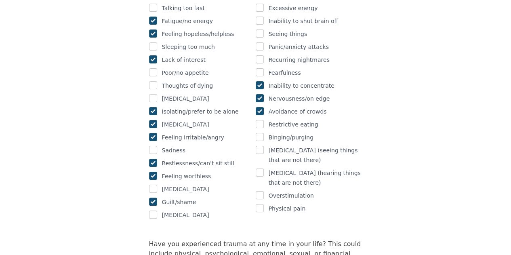
scroll to position [675, 0]
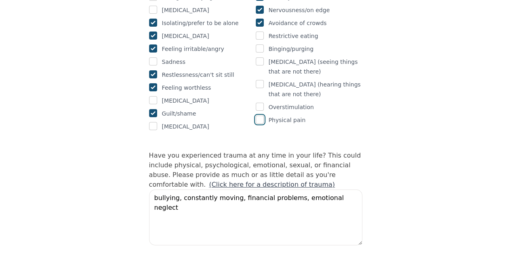
click at [256, 116] on input "checkbox" at bounding box center [260, 120] width 8 height 8
checkbox input "true"
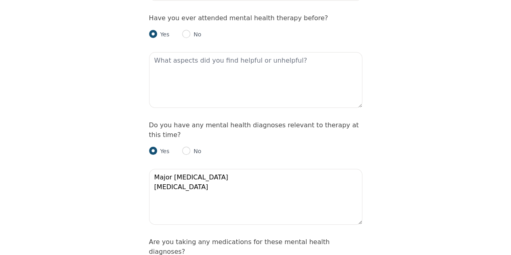
scroll to position [921, 0]
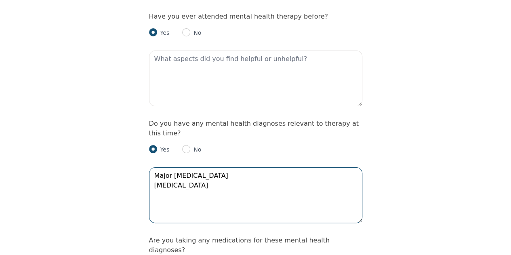
click at [170, 167] on textarea "Major [MEDICAL_DATA] [MEDICAL_DATA]" at bounding box center [255, 195] width 213 height 56
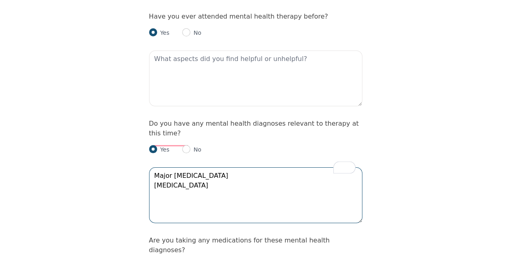
click at [170, 167] on textarea "Major [MEDICAL_DATA] [MEDICAL_DATA]" at bounding box center [255, 195] width 213 height 56
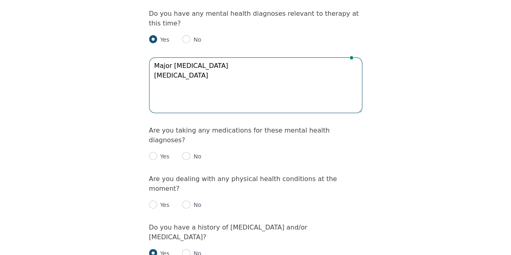
scroll to position [1033, 0]
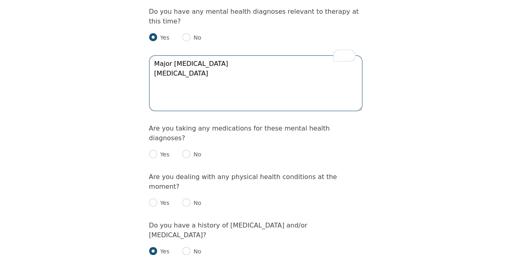
type textarea "Major [MEDICAL_DATA] [MEDICAL_DATA]"
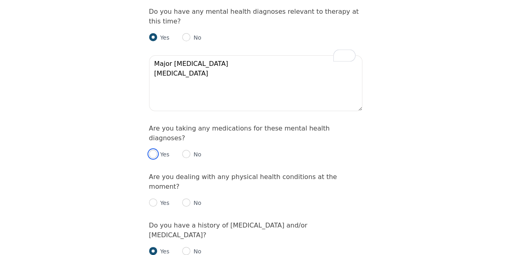
click at [150, 150] on input "radio" at bounding box center [153, 154] width 8 height 8
radio input "true"
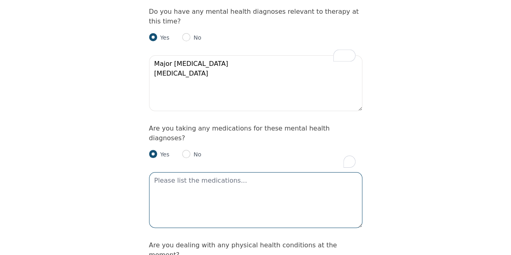
click at [181, 172] on textarea "To enrich screen reader interactions, please activate Accessibility in Grammarl…" at bounding box center [255, 200] width 213 height 56
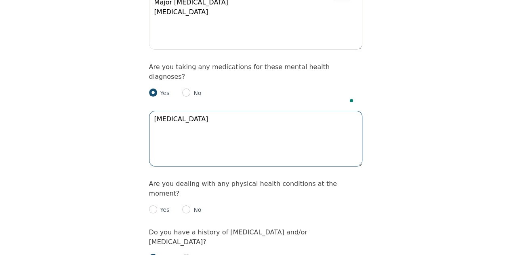
scroll to position [1095, 0]
type textarea "[MEDICAL_DATA]"
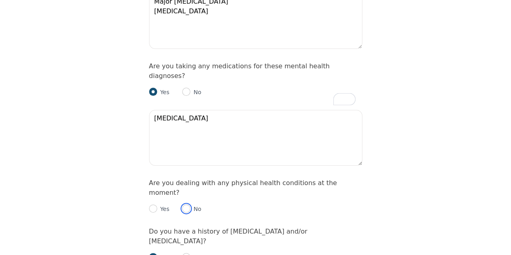
click at [186, 204] on input "radio" at bounding box center [186, 208] width 8 height 8
radio input "true"
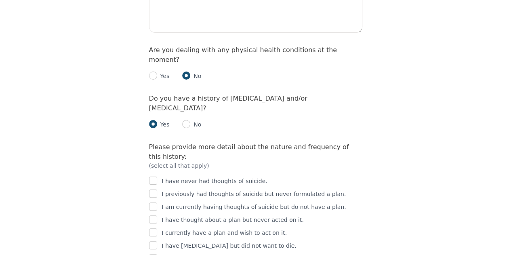
scroll to position [1229, 0]
click at [158, 188] on div "I previously had thoughts of suicide but never formulated a plan." at bounding box center [255, 193] width 213 height 10
click at [151, 189] on input "checkbox" at bounding box center [153, 193] width 8 height 8
checkbox input "false"
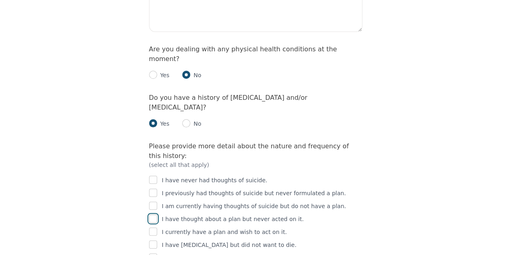
click at [150, 215] on input "checkbox" at bounding box center [153, 219] width 8 height 8
checkbox input "true"
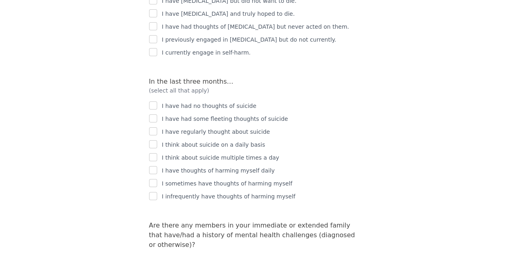
scroll to position [1562, 0]
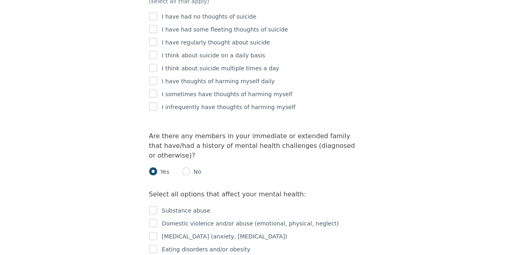
click at [161, 199] on div "Substance abuse Domestic violence and/or abuse (emotional, physical, neglect) […" at bounding box center [255, 252] width 213 height 107
click at [154, 232] on input "checkbox" at bounding box center [153, 236] width 8 height 8
checkbox input "true"
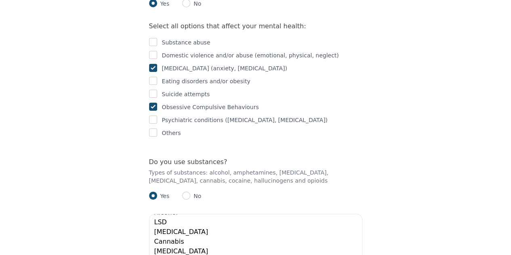
scroll to position [0, 0]
